Goal: Find specific page/section: Find specific page/section

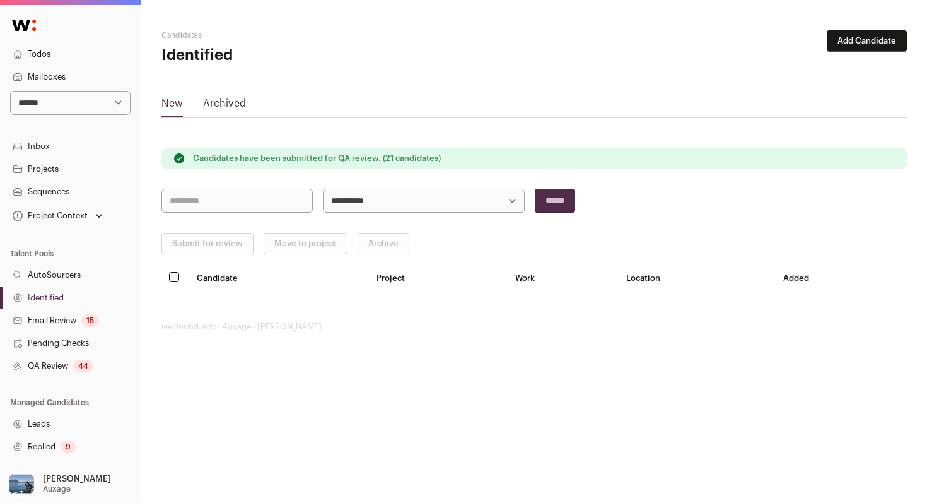
select select "****"
click at [10, 91] on select "**********" at bounding box center [70, 103] width 120 height 24
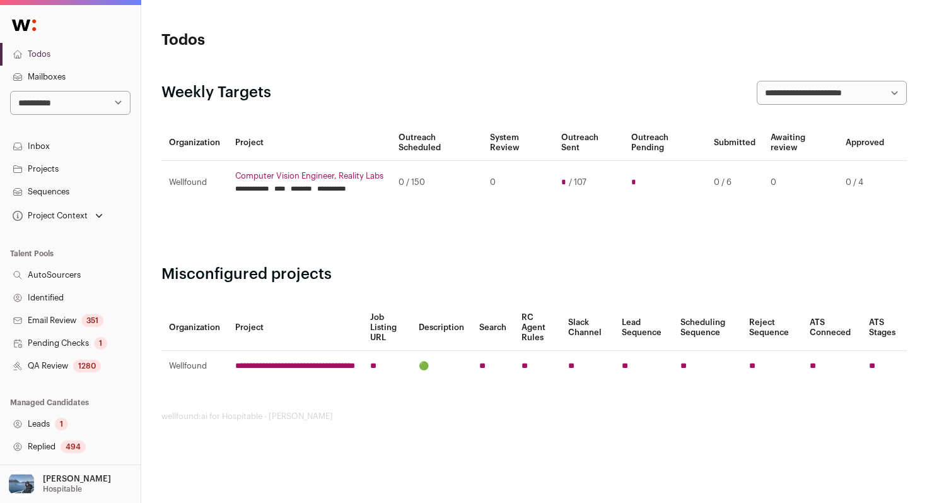
click at [88, 291] on link "Identified" at bounding box center [70, 297] width 141 height 23
